Goal: Go to known website: Go to known website

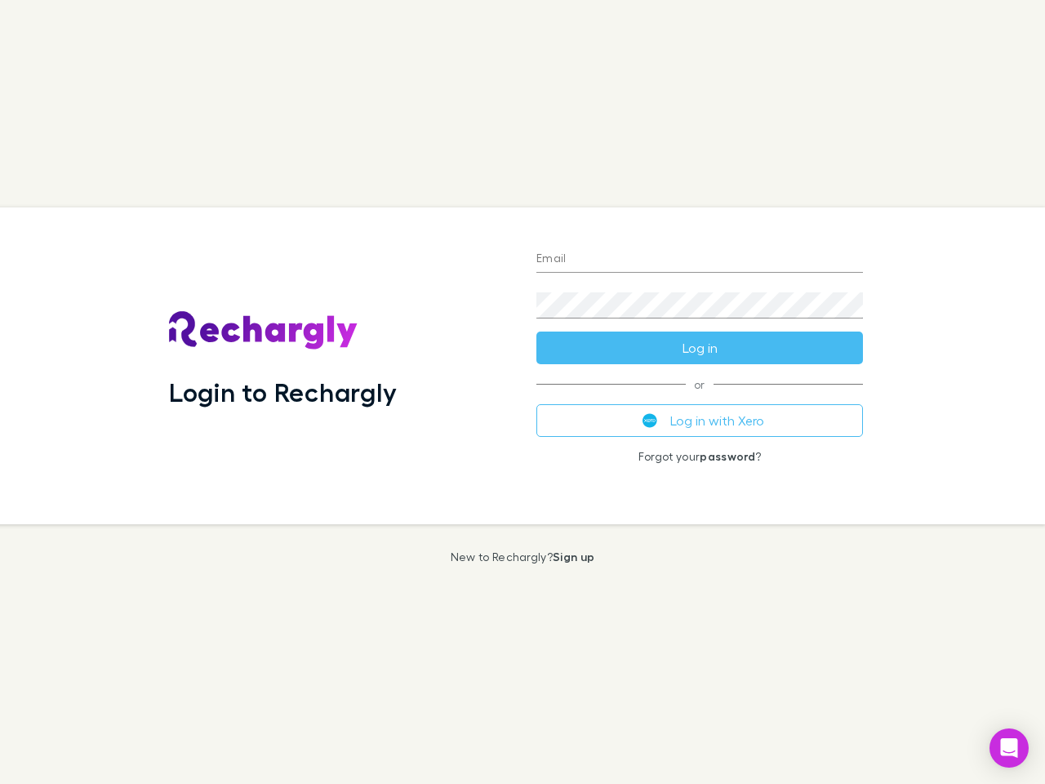
click at [522, 392] on div "Login to Rechargly" at bounding box center [339, 365] width 367 height 317
click at [700, 260] on input "Email" at bounding box center [699, 260] width 327 height 26
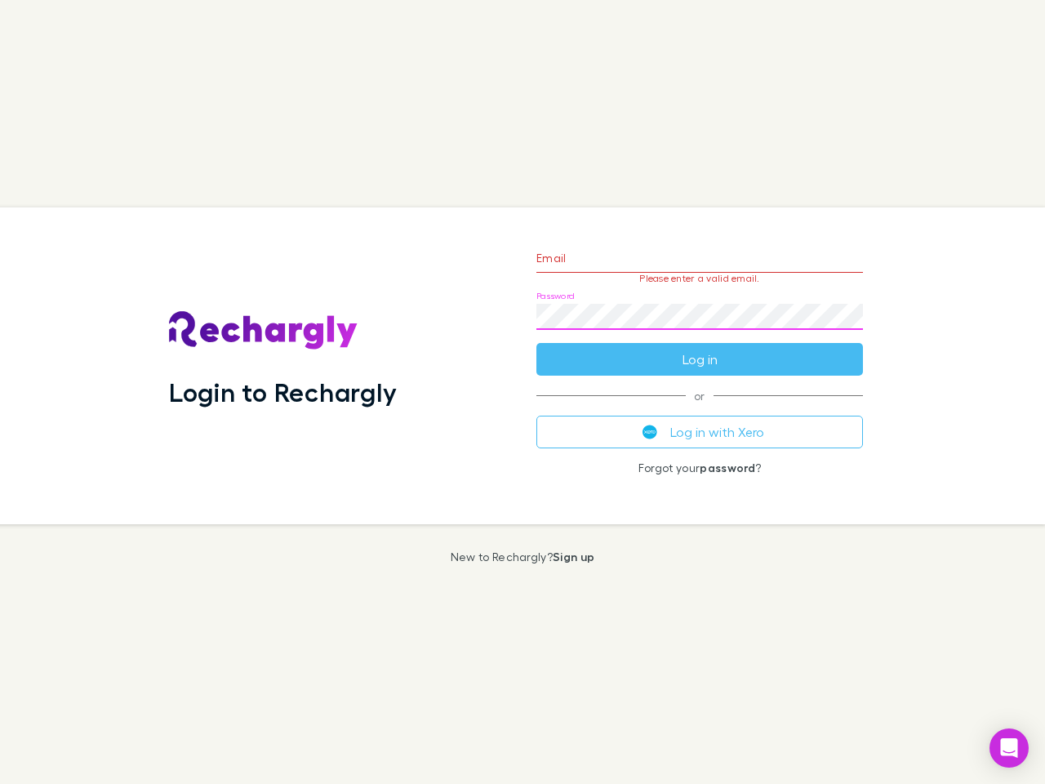
click at [700, 348] on form "Email Please enter a valid email. Password Log in" at bounding box center [699, 304] width 327 height 142
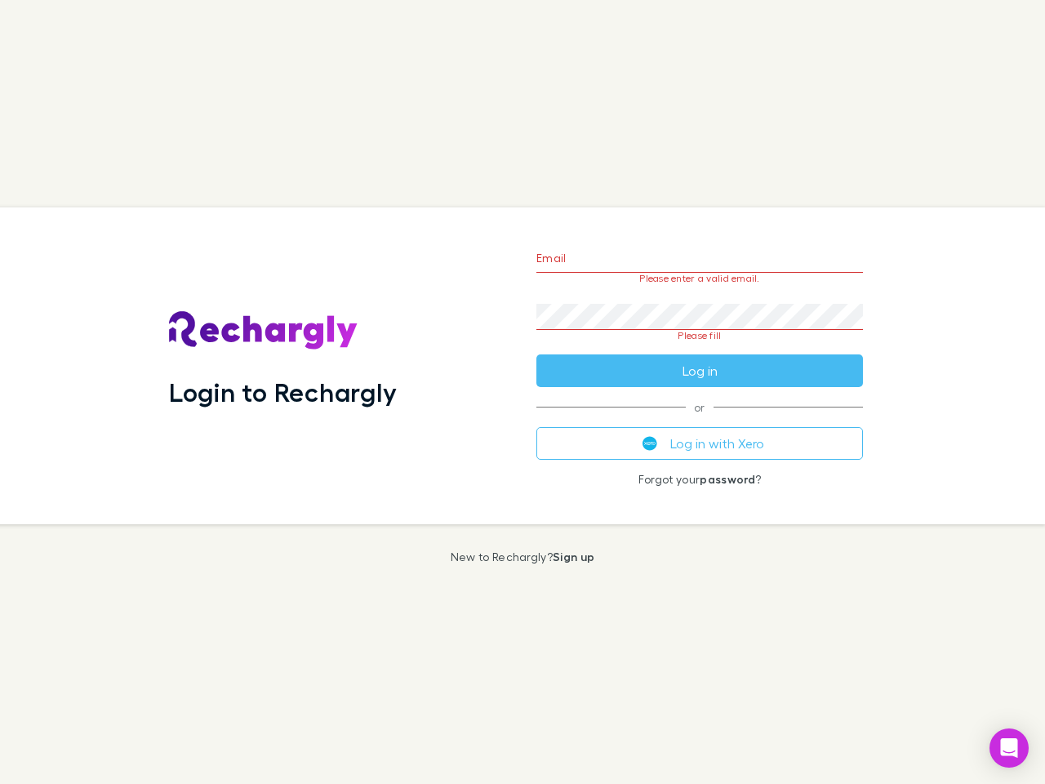
click at [700, 420] on div "Email Please enter a valid email. Password Please fill Log in or Log in with Xe…" at bounding box center [699, 365] width 353 height 317
click at [1009, 748] on icon "Open Intercom Messenger" at bounding box center [1009, 748] width 17 height 20
